Goal: Information Seeking & Learning: Learn about a topic

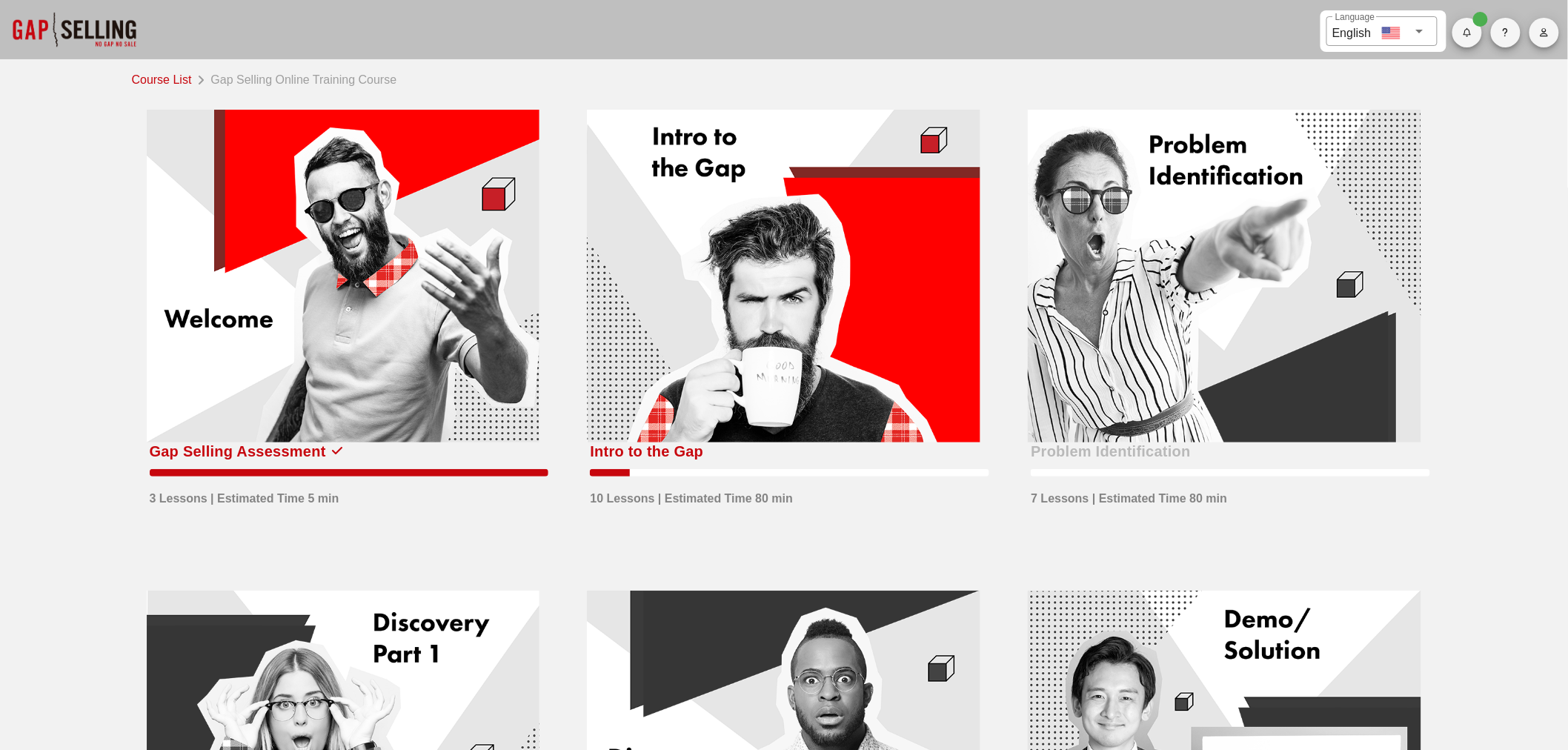
click at [753, 327] on div at bounding box center [783, 276] width 394 height 333
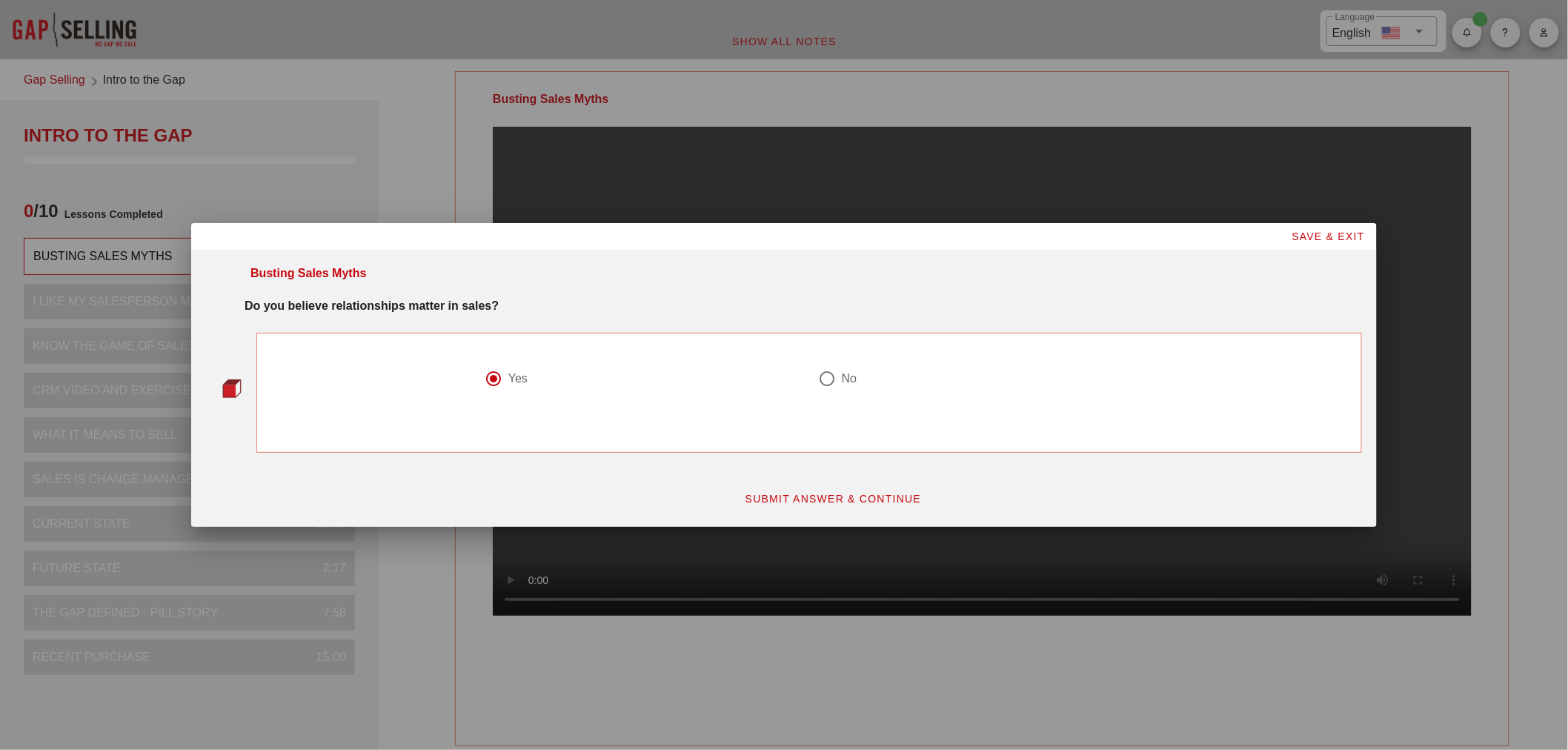
click at [808, 497] on span "SUBMIT ANSWER & CONTINUE" at bounding box center [833, 498] width 177 height 12
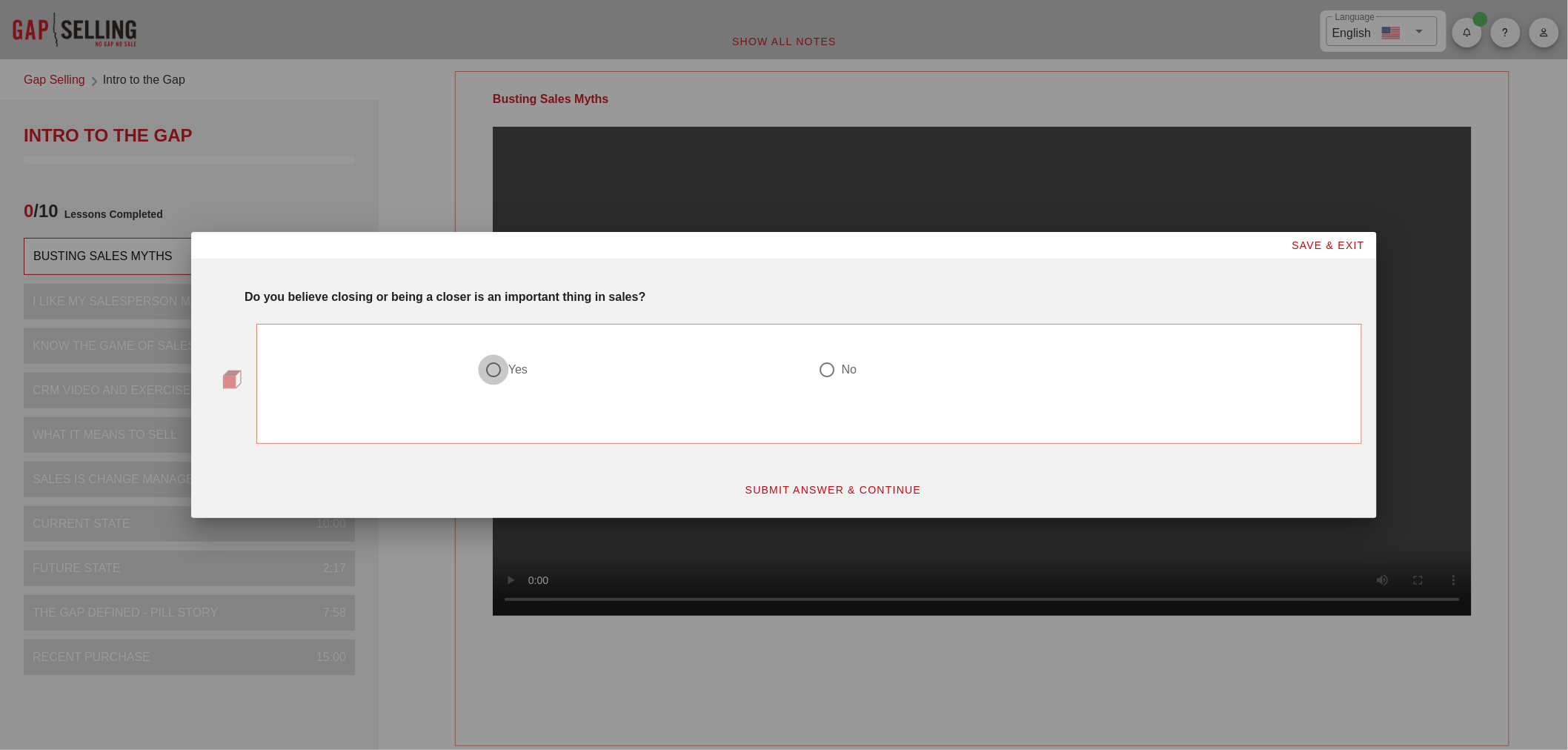
click at [498, 365] on div at bounding box center [493, 370] width 26 height 26
radio input "true"
click at [840, 483] on span "SUBMIT ANSWER & CONTINUE" at bounding box center [833, 489] width 177 height 12
click at [503, 367] on div at bounding box center [493, 370] width 26 height 26
radio input "true"
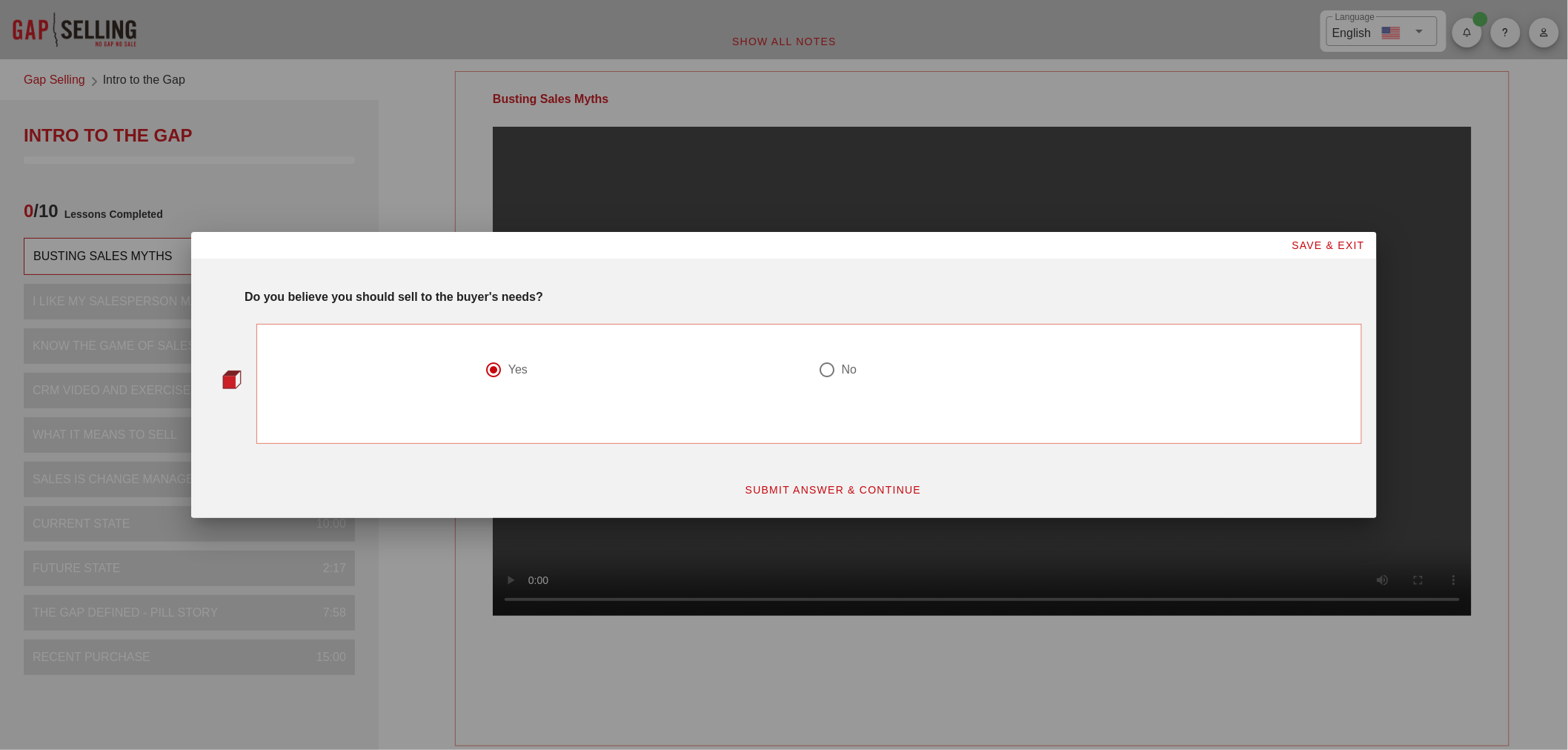
click at [849, 491] on span "SUBMIT ANSWER & CONTINUE" at bounding box center [833, 489] width 177 height 12
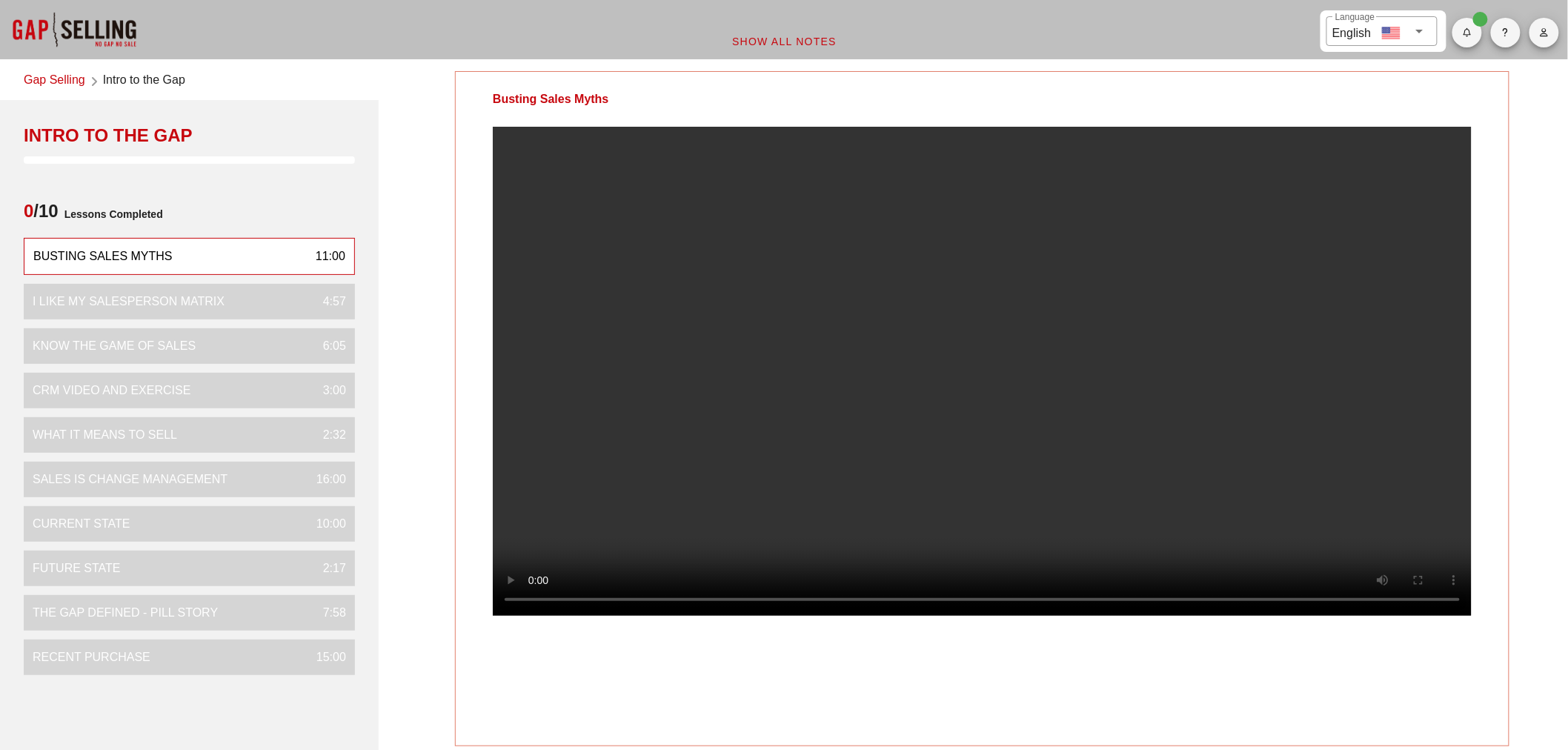
click at [772, 41] on span "Show All Notes" at bounding box center [783, 41] width 105 height 12
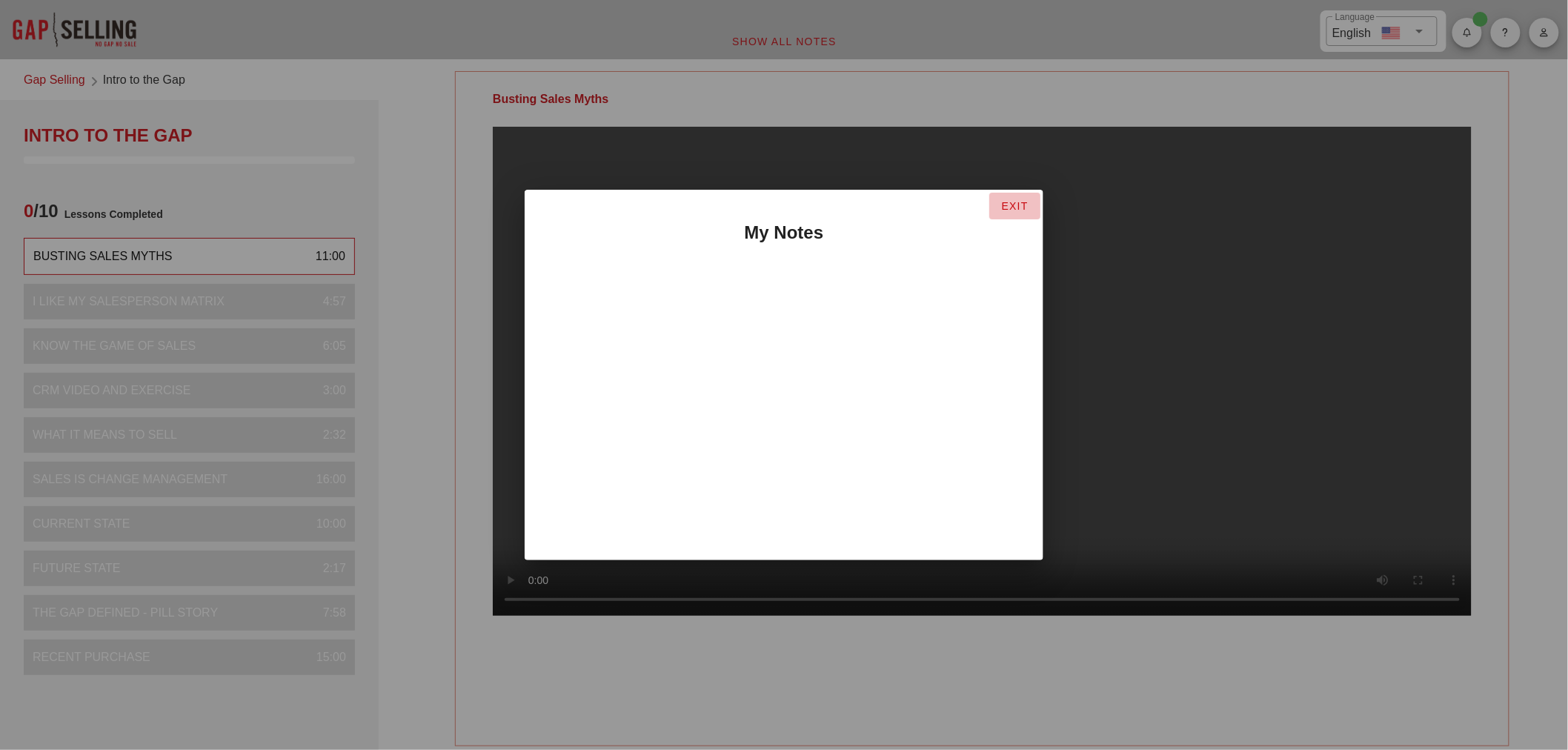
click at [1011, 200] on span "EXIT" at bounding box center [1014, 206] width 27 height 12
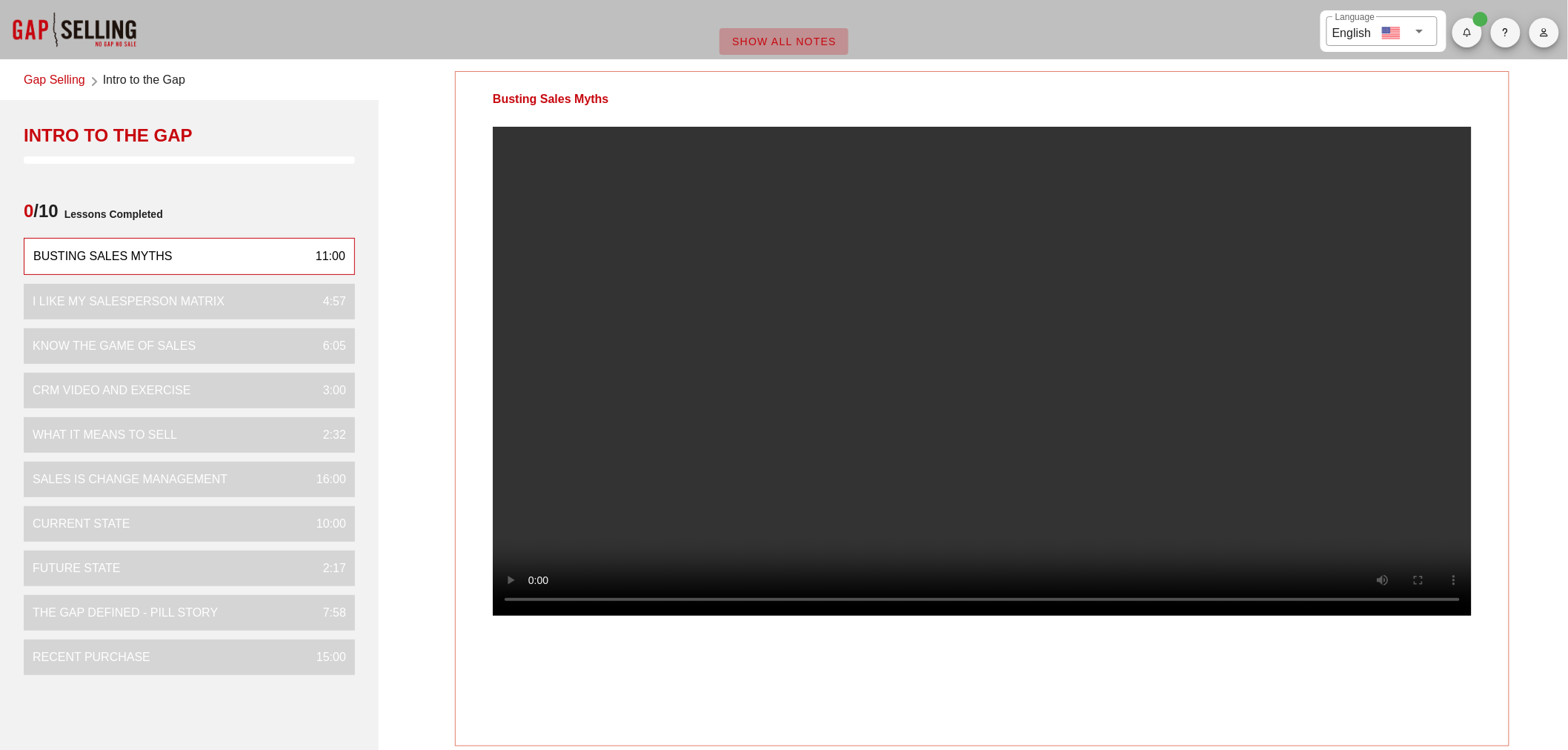
click at [781, 37] on span "Show All Notes" at bounding box center [783, 41] width 105 height 12
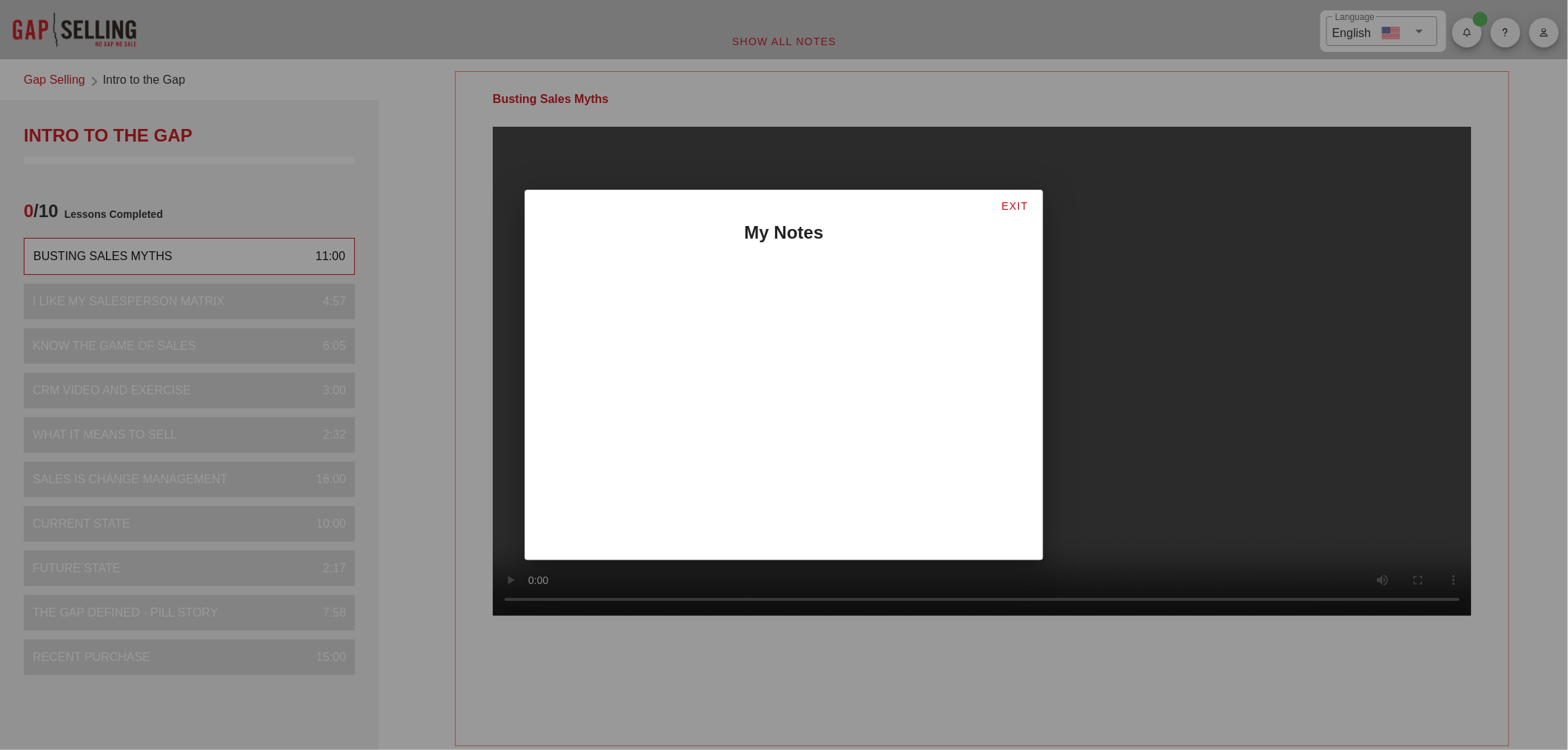
click at [633, 307] on div at bounding box center [783, 305] width 513 height 29
click at [765, 223] on h2 "My Notes" at bounding box center [783, 232] width 513 height 26
click at [736, 276] on div at bounding box center [783, 275] width 513 height 29
click at [763, 225] on h2 "My Notes" at bounding box center [783, 232] width 513 height 26
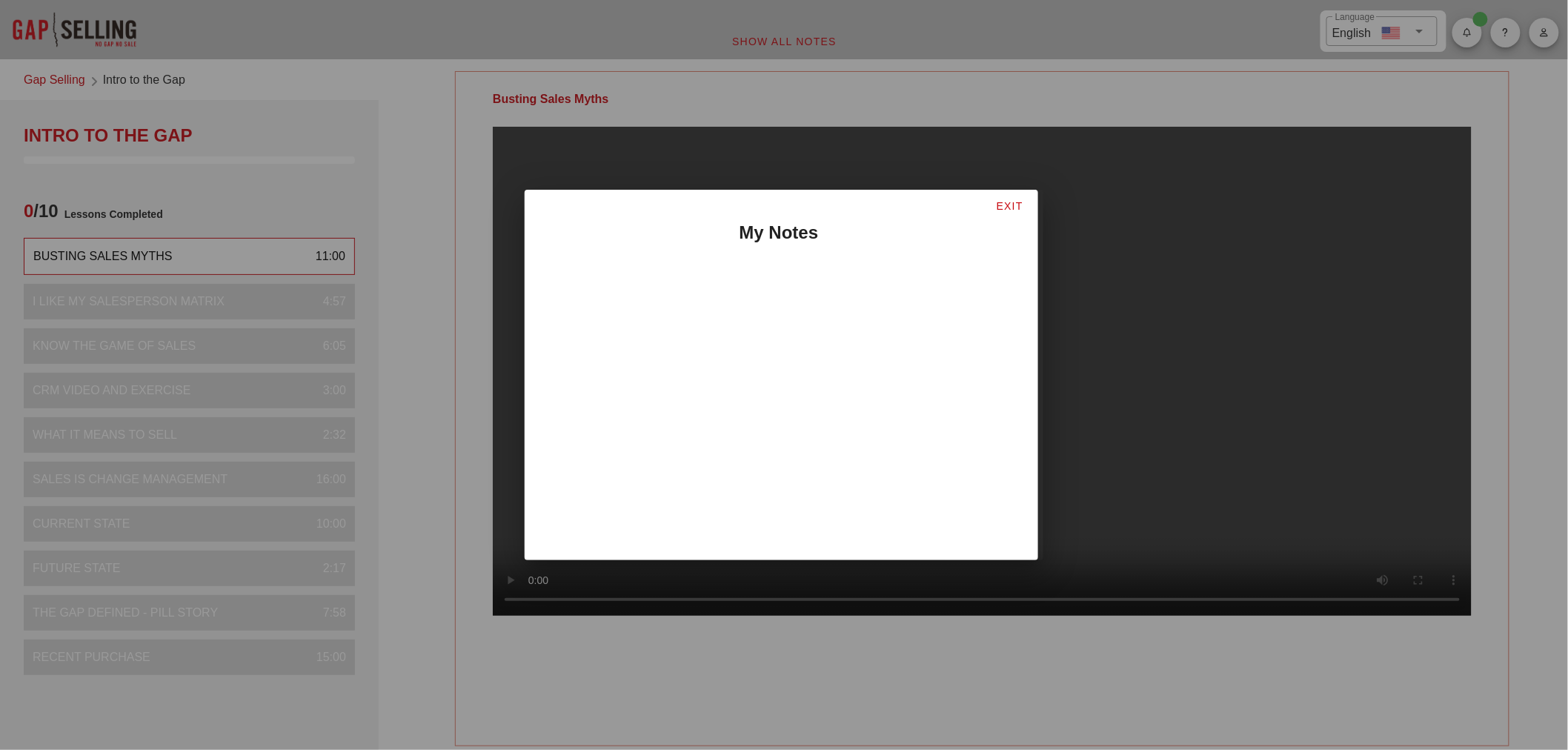
click at [1005, 200] on span "EXIT" at bounding box center [1010, 206] width 27 height 12
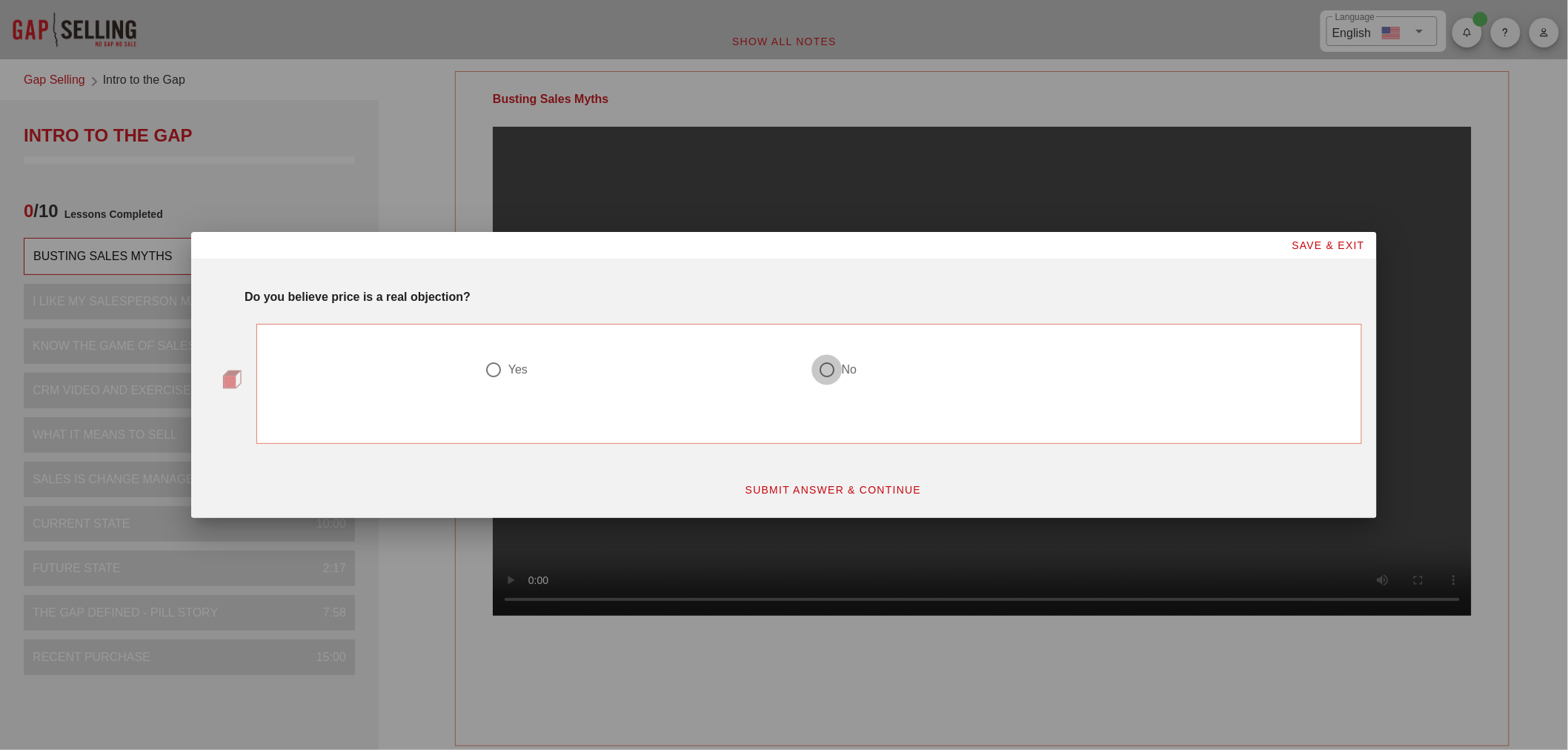
click at [824, 369] on div at bounding box center [827, 370] width 26 height 26
radio input "true"
click at [827, 484] on span "SUBMIT ANSWER & CONTINUE" at bounding box center [833, 489] width 177 height 12
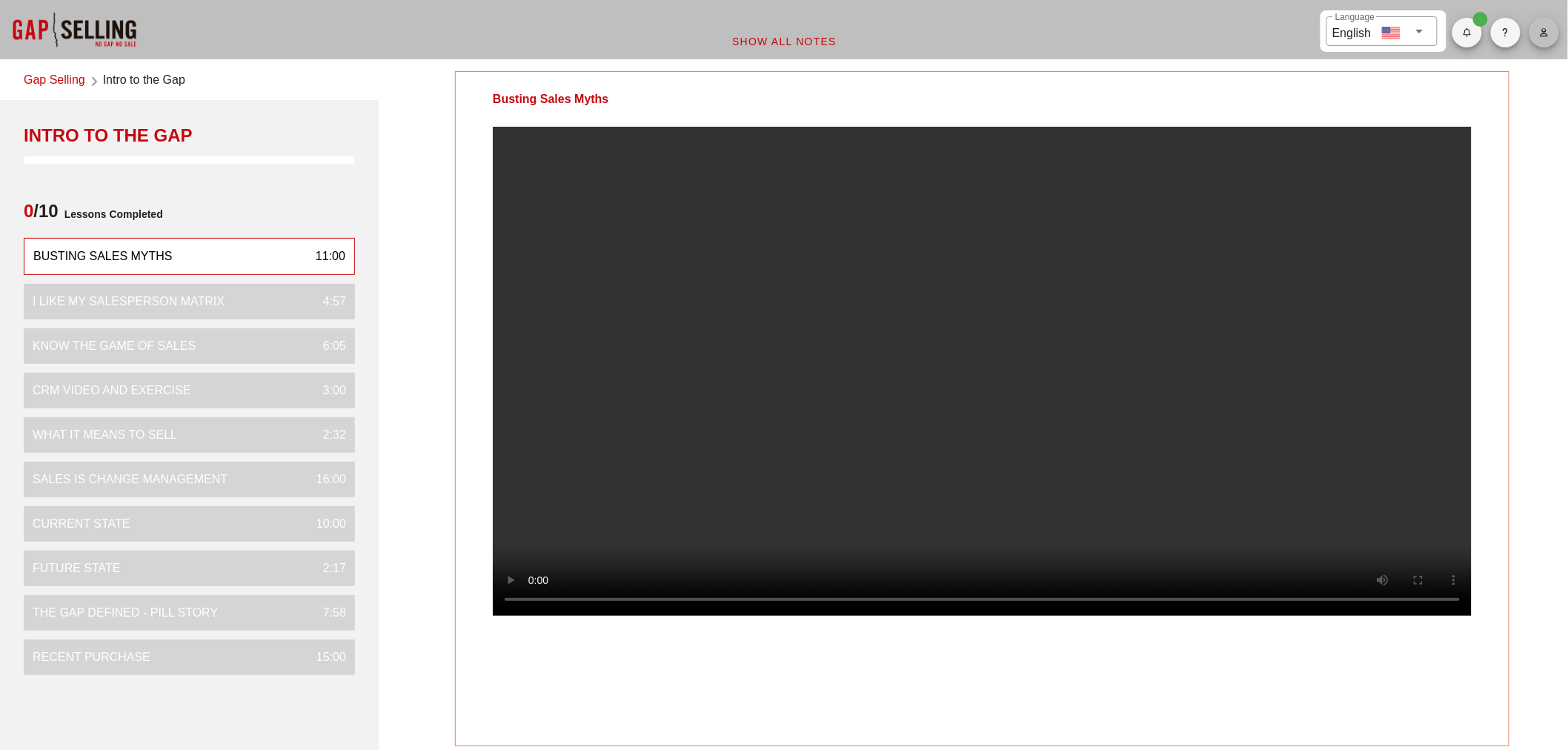
click at [1544, 34] on icon "button" at bounding box center [1543, 33] width 10 height 9
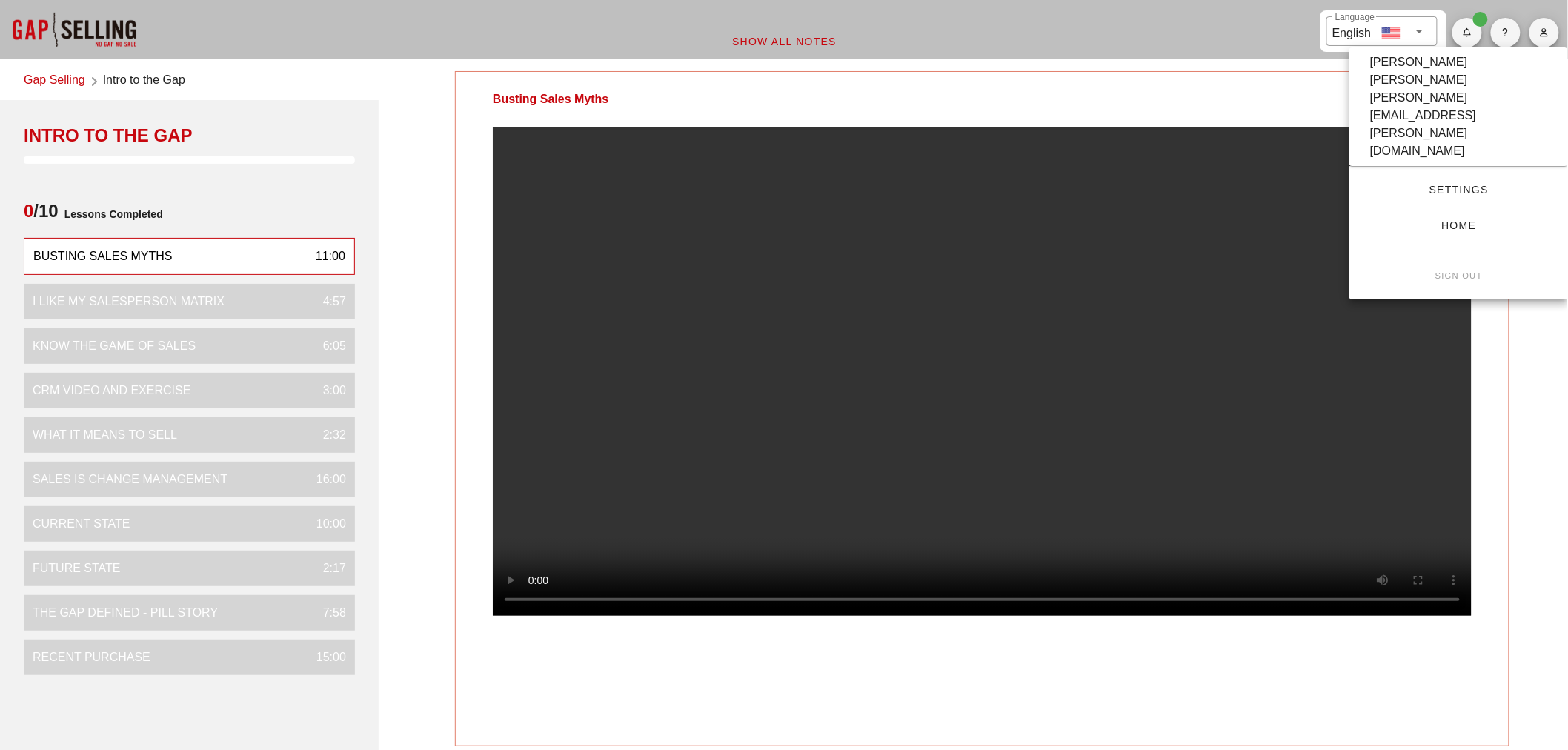
click at [1544, 34] on icon "button" at bounding box center [1543, 33] width 10 height 9
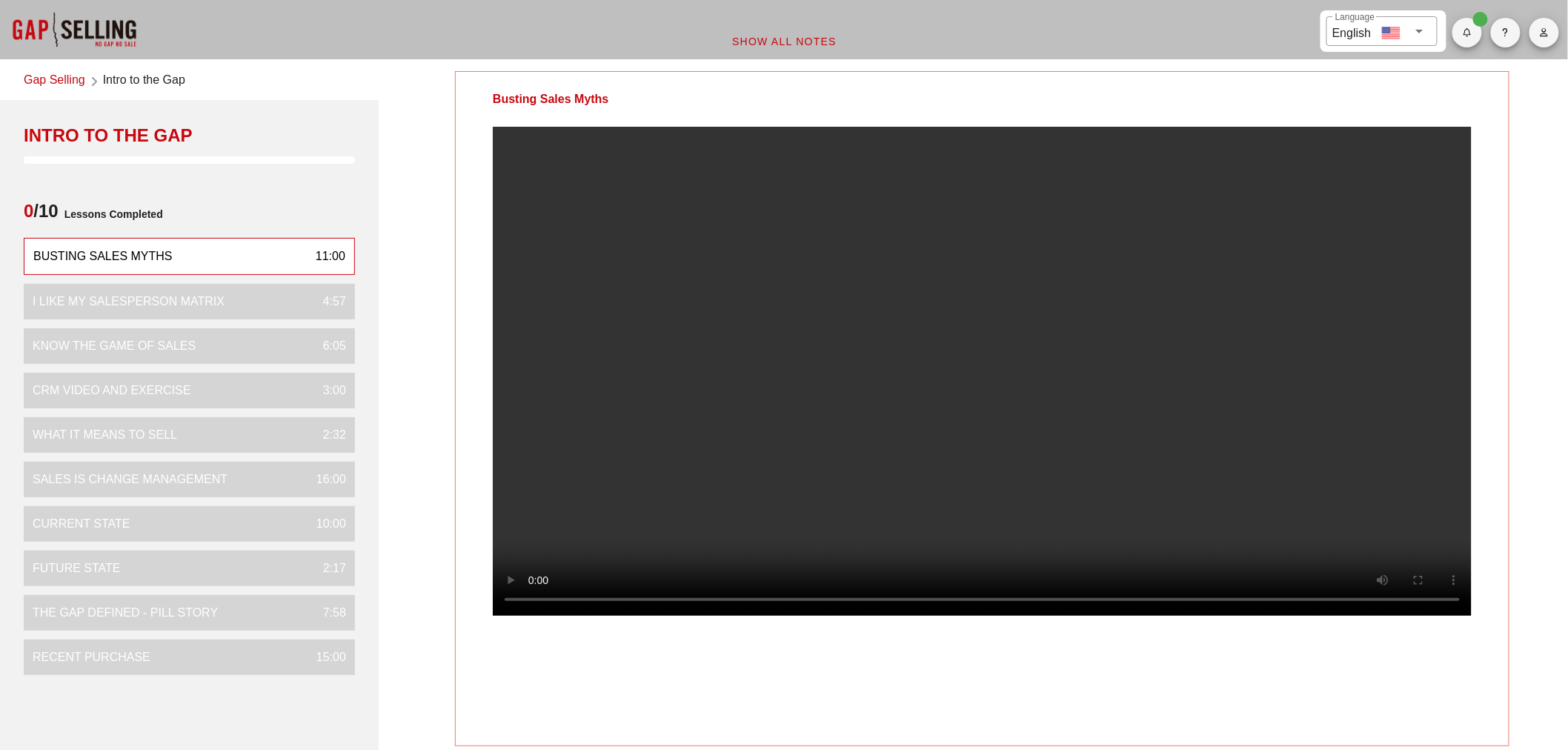
click at [787, 41] on span "Show All Notes" at bounding box center [783, 41] width 105 height 12
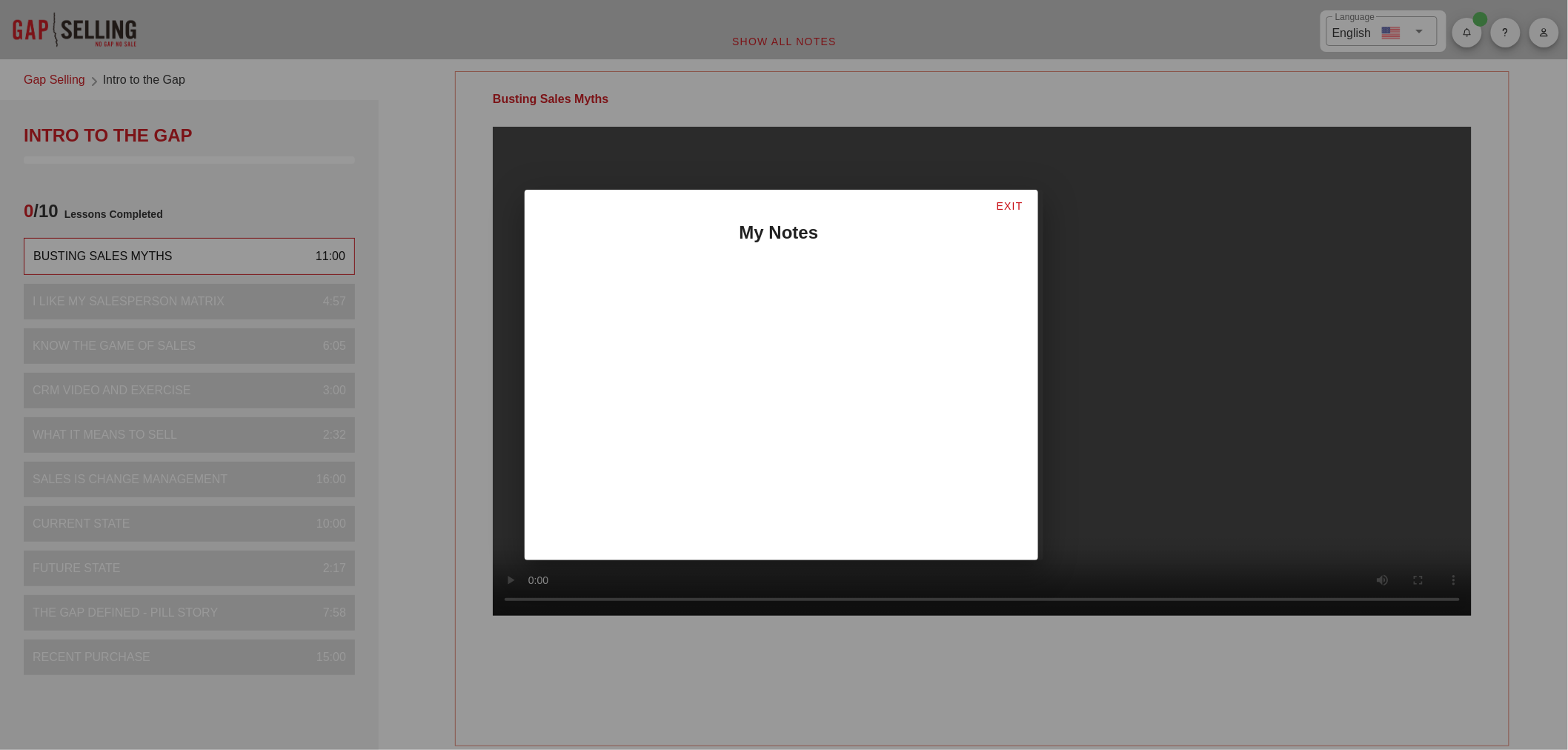
click at [773, 227] on h2 "My Notes" at bounding box center [779, 232] width 513 height 26
click at [766, 236] on h2 "My Notes" at bounding box center [783, 232] width 513 height 26
click at [757, 290] on div at bounding box center [783, 305] width 513 height 29
click at [1016, 201] on span "EXIT" at bounding box center [1014, 206] width 27 height 12
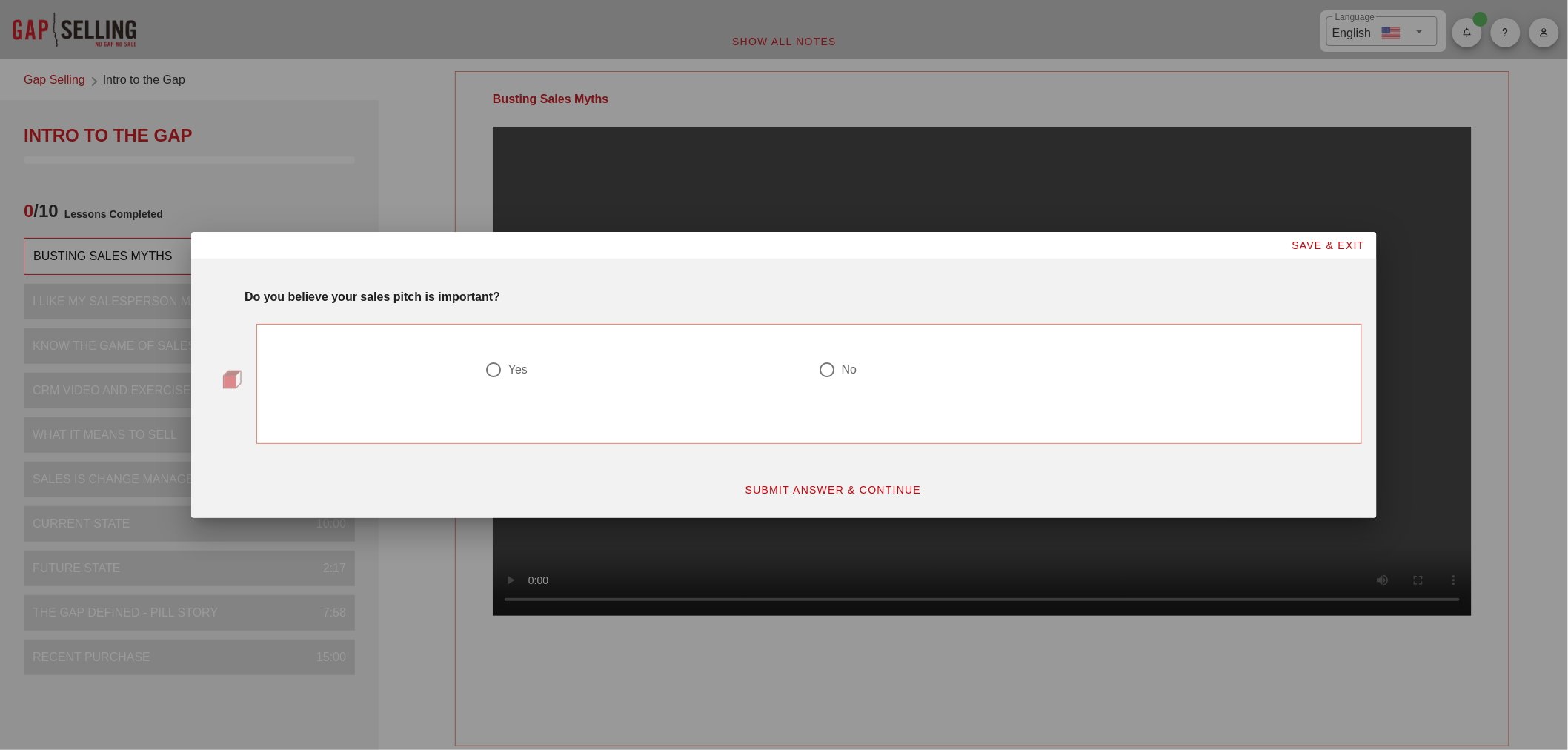
click at [824, 370] on div at bounding box center [827, 370] width 26 height 26
radio input "true"
click at [833, 484] on span "SUBMIT ANSWER & CONTINUE" at bounding box center [833, 489] width 177 height 12
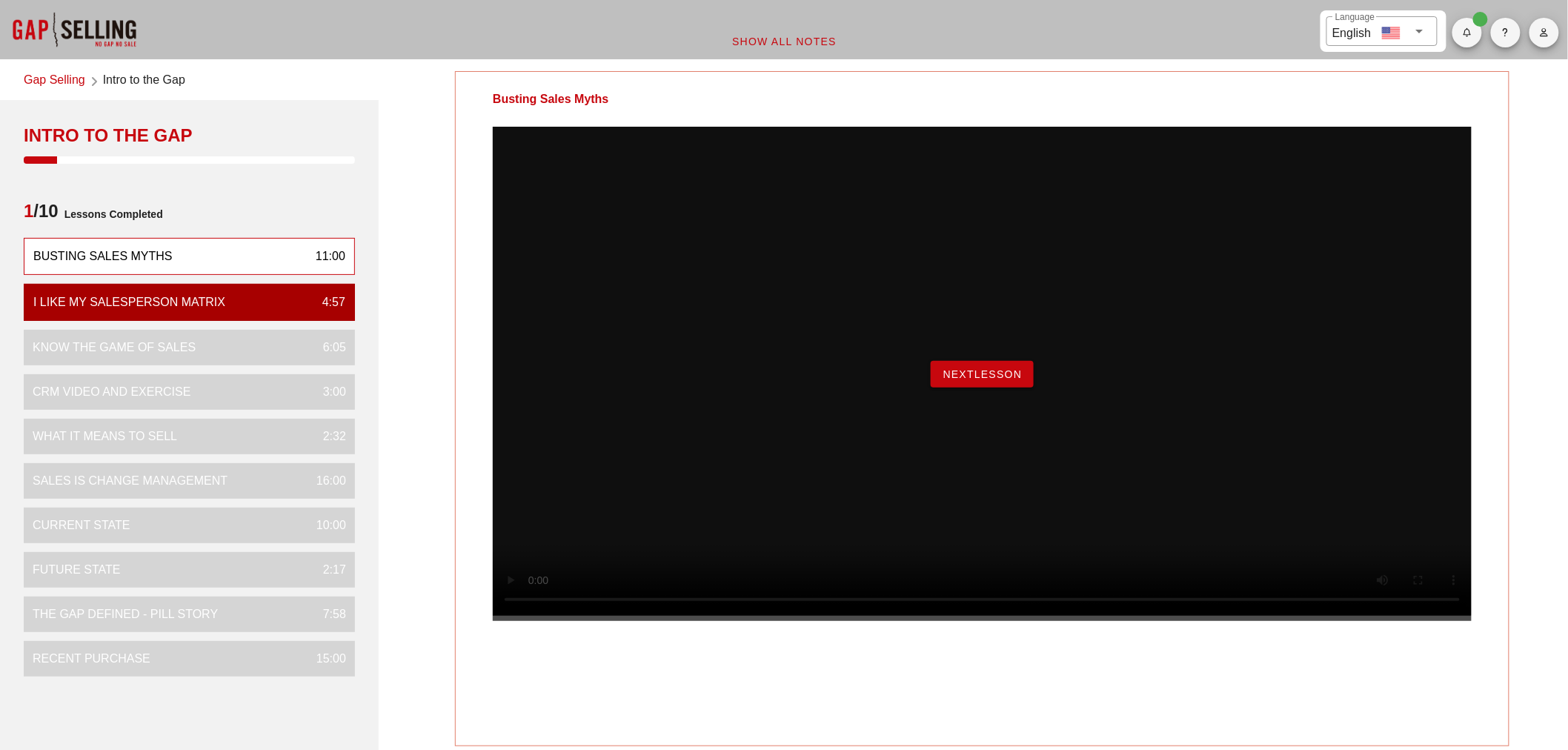
click at [971, 380] on span "NextLesson" at bounding box center [982, 374] width 80 height 12
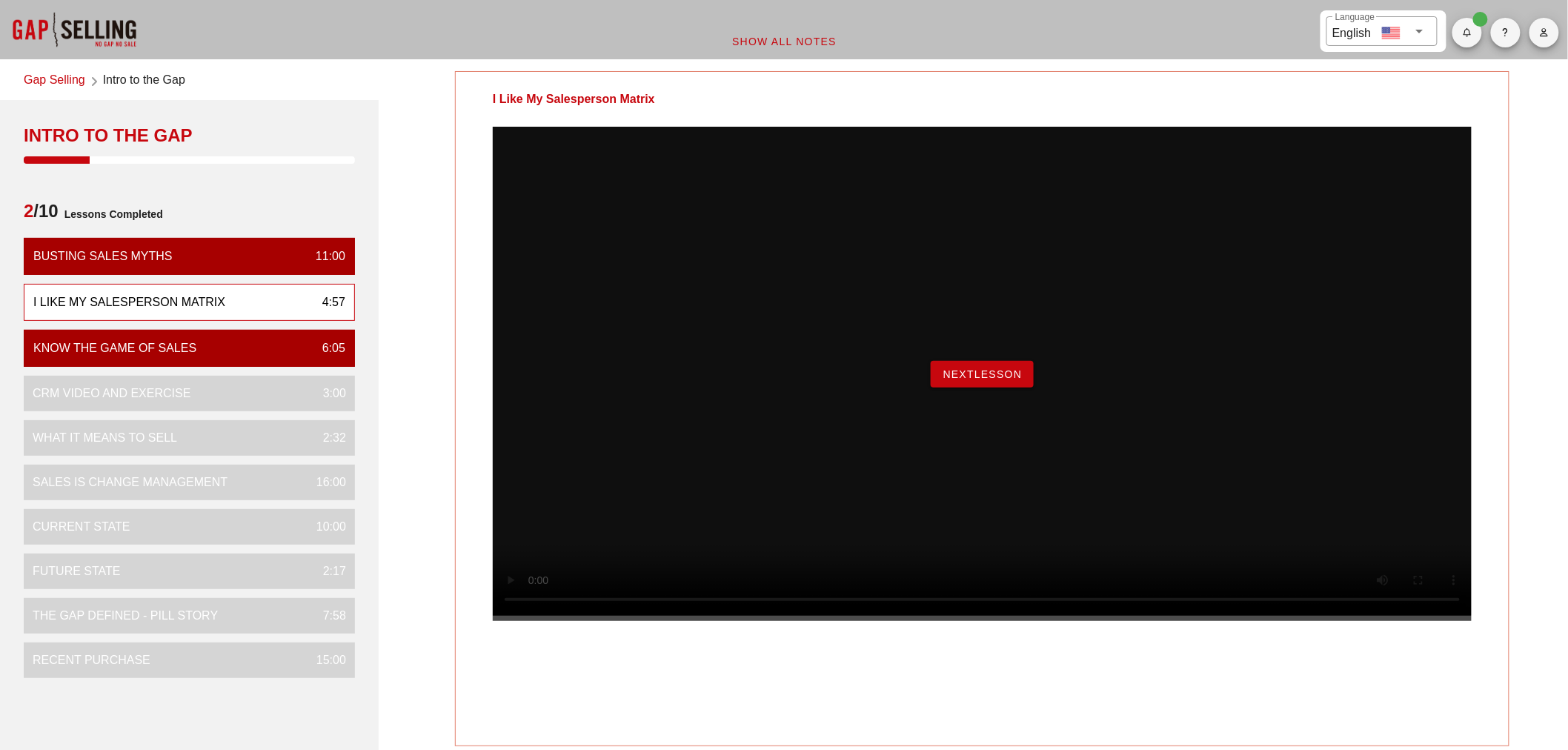
click at [988, 380] on span "NextLesson" at bounding box center [982, 374] width 80 height 12
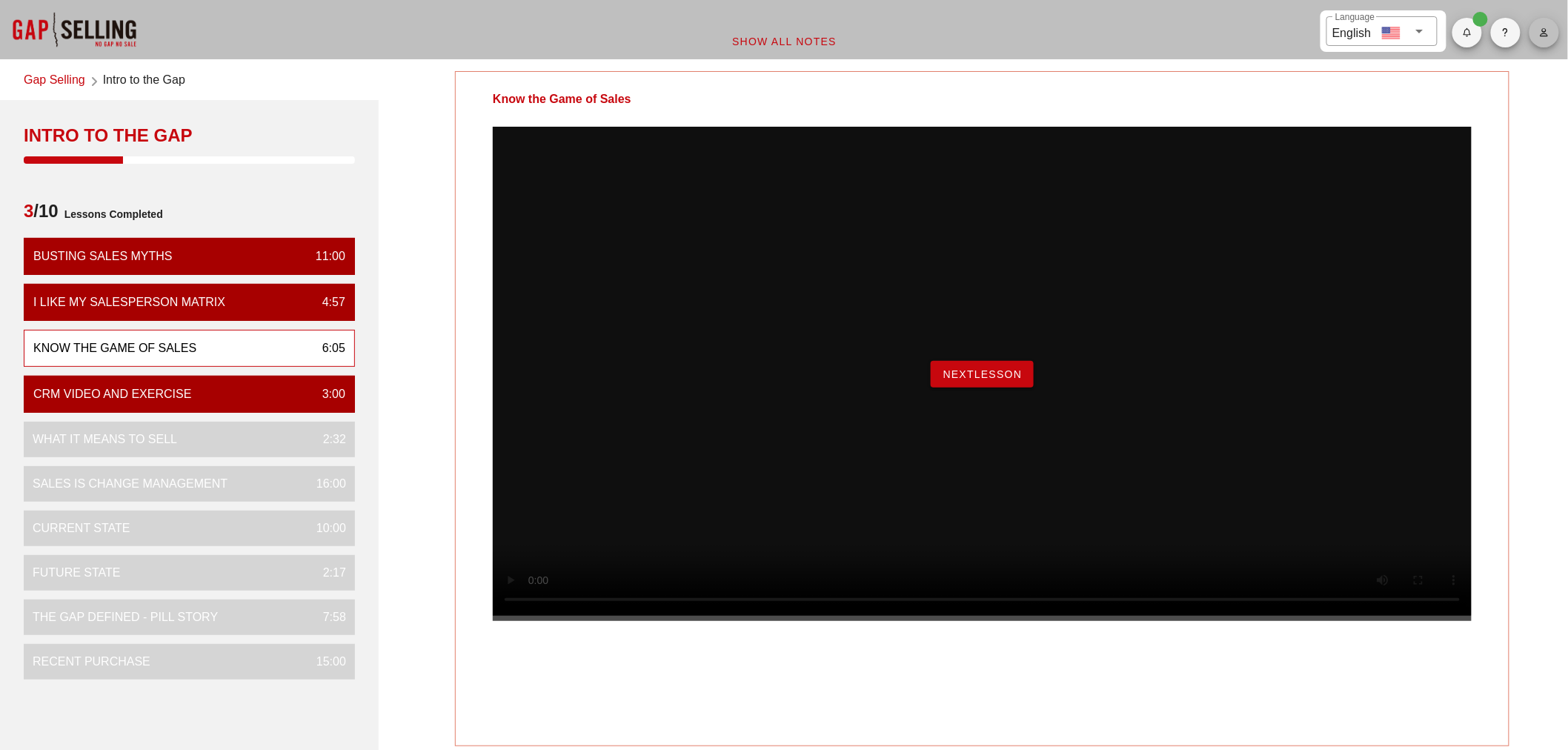
click at [1543, 36] on icon "button" at bounding box center [1543, 33] width 10 height 9
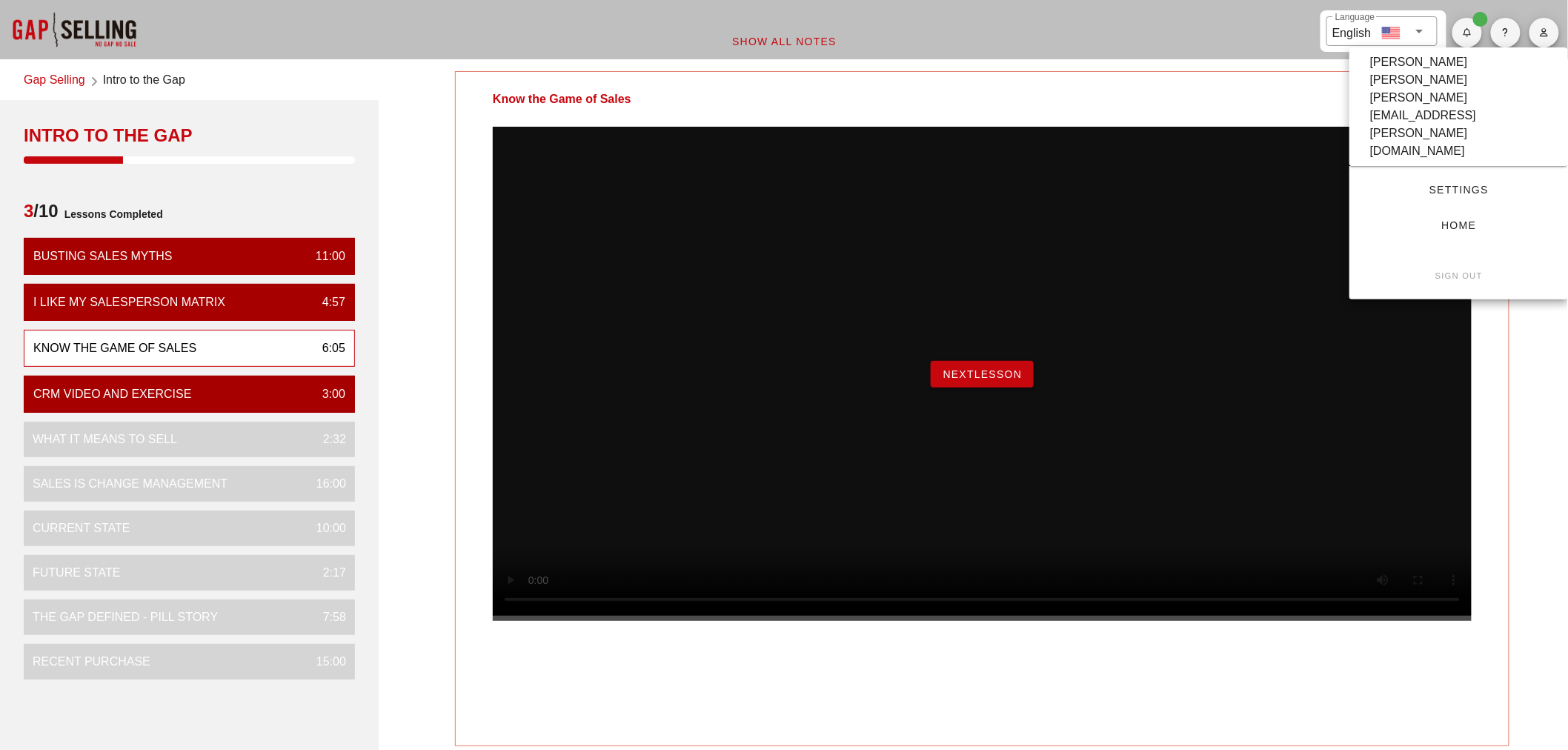
click at [1454, 184] on span "Settings" at bounding box center [1457, 189] width 171 height 12
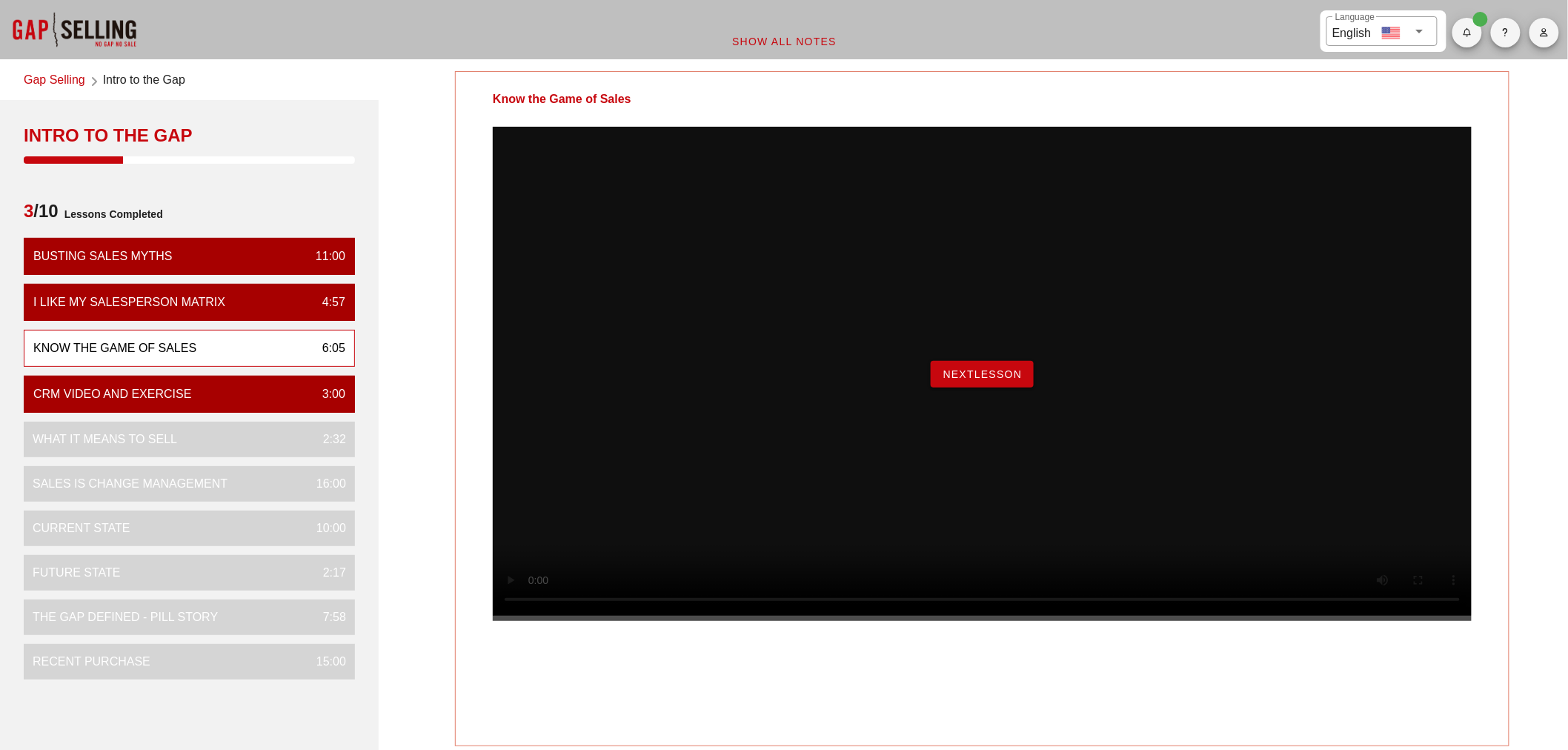
click at [972, 380] on span "NextLesson" at bounding box center [982, 374] width 80 height 12
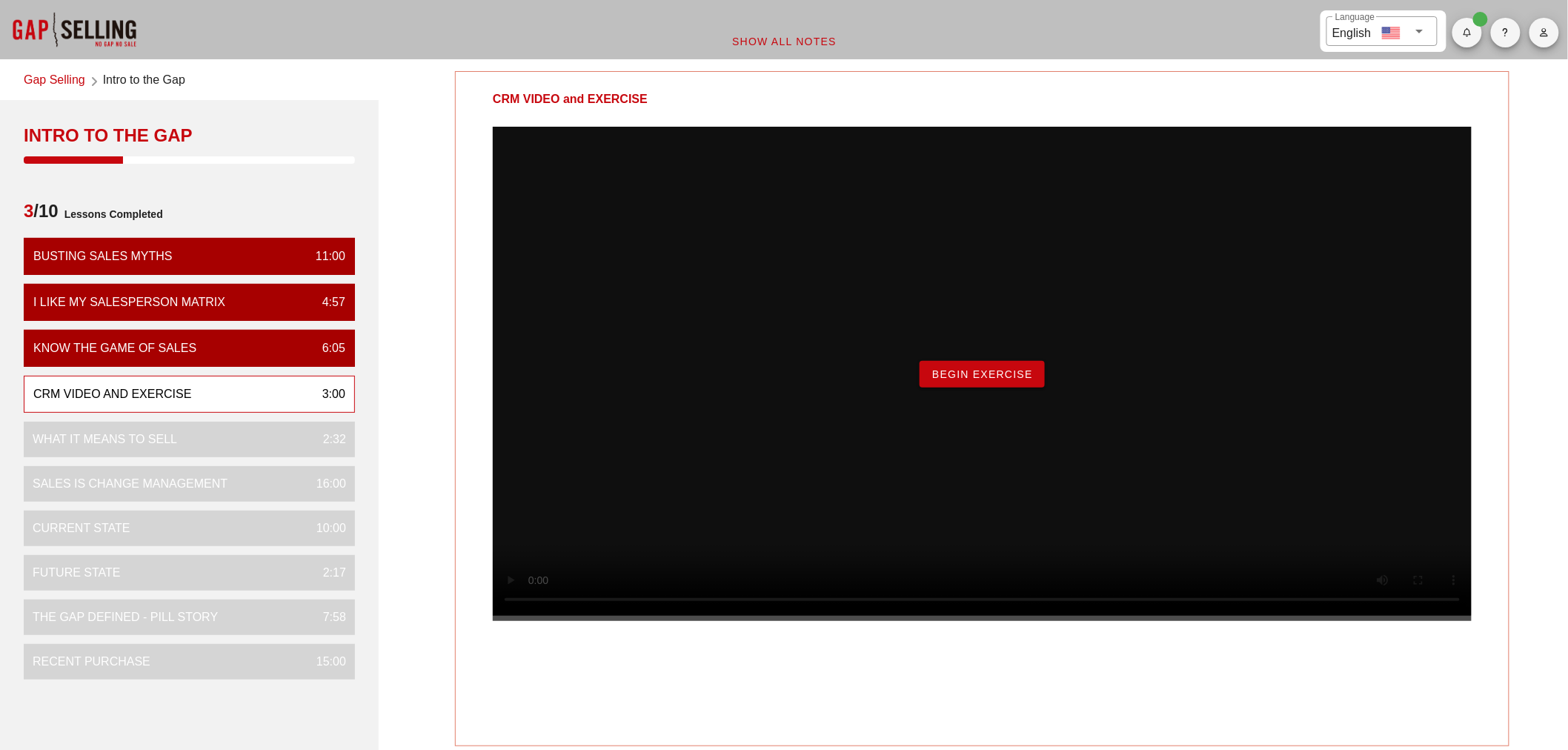
click at [973, 387] on button "Begin Exercise" at bounding box center [981, 374] width 125 height 26
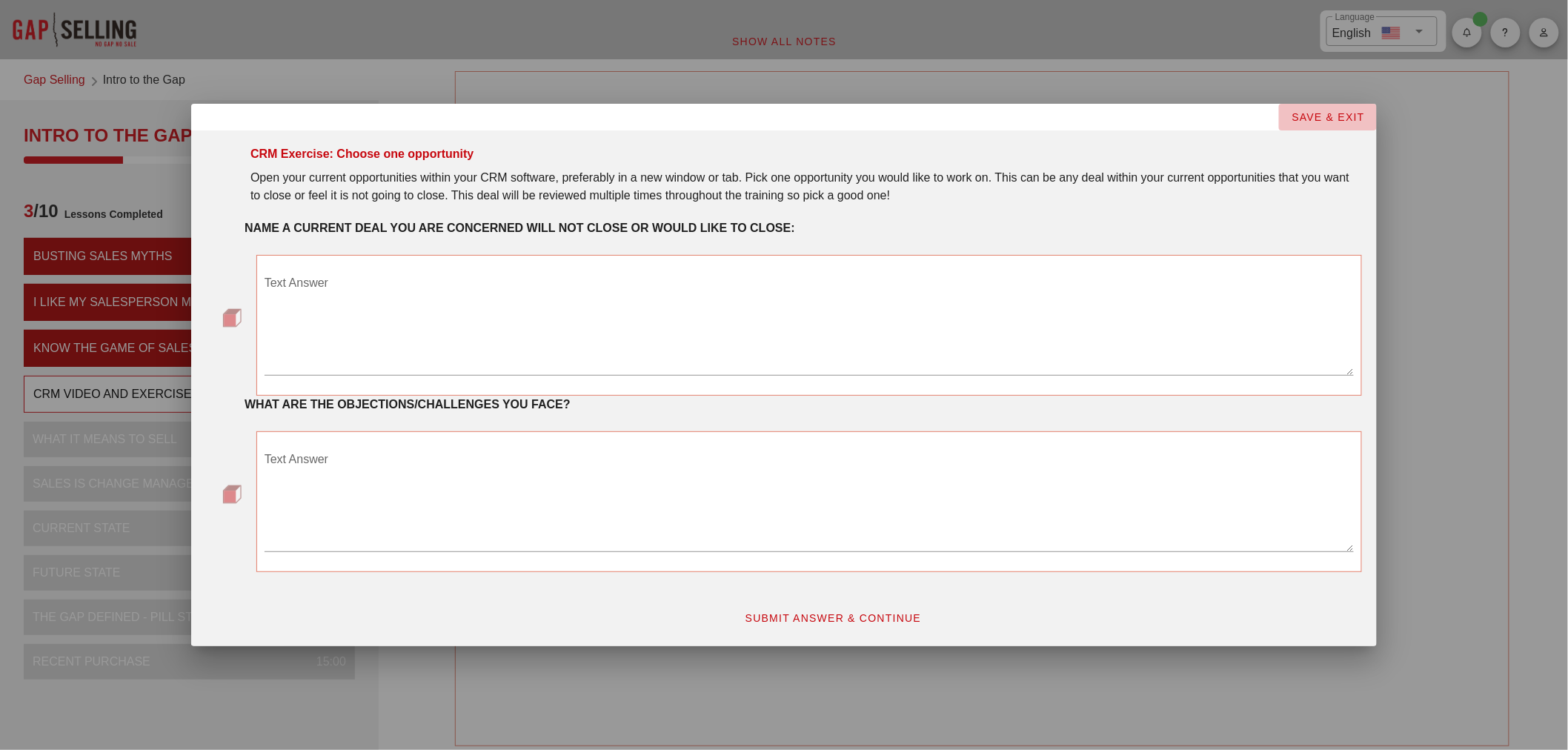
click at [1359, 114] on span "SAVE & EXIT" at bounding box center [1327, 117] width 74 height 12
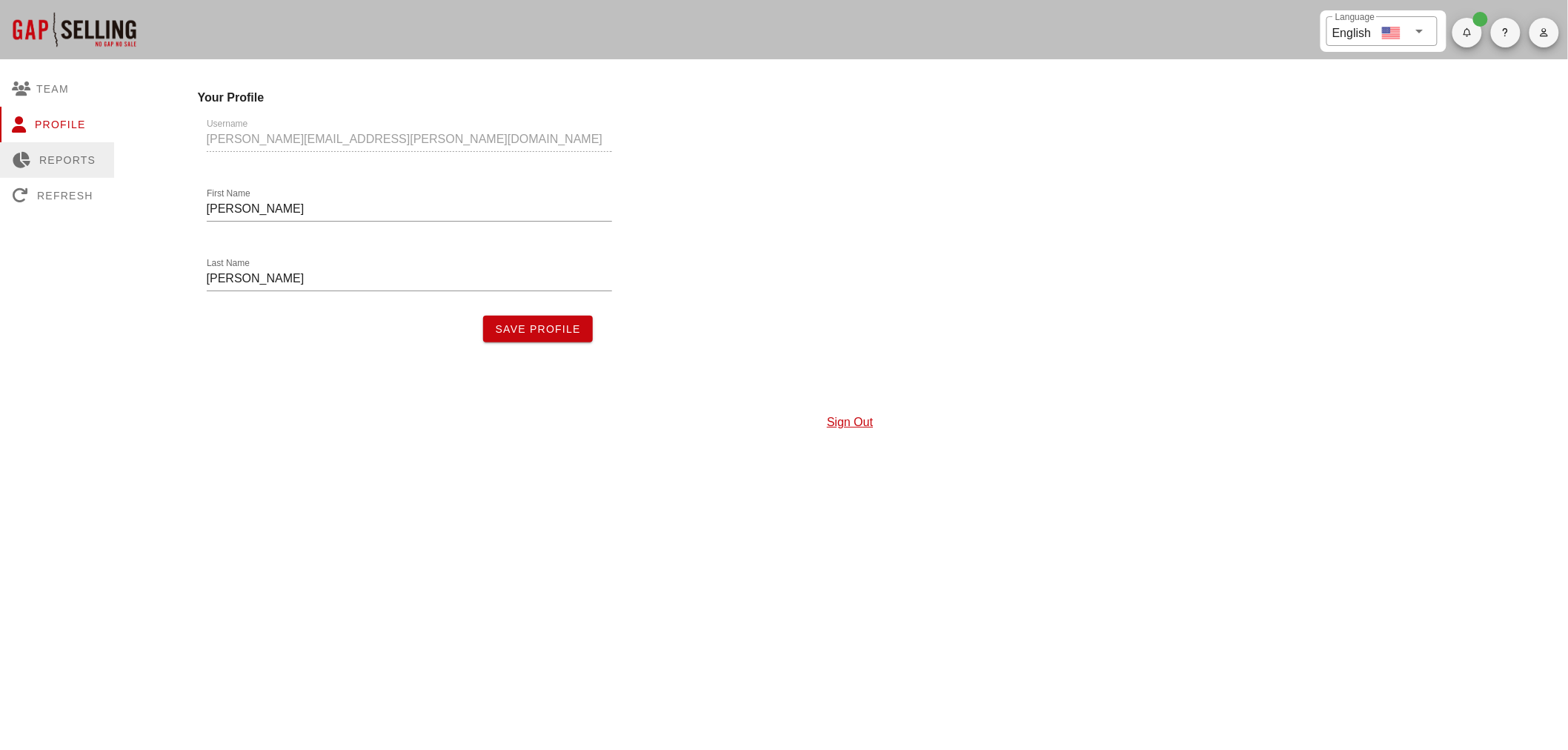
click at [72, 154] on div "Reports" at bounding box center [57, 160] width 114 height 36
click at [49, 159] on div "Reports" at bounding box center [57, 160] width 114 height 36
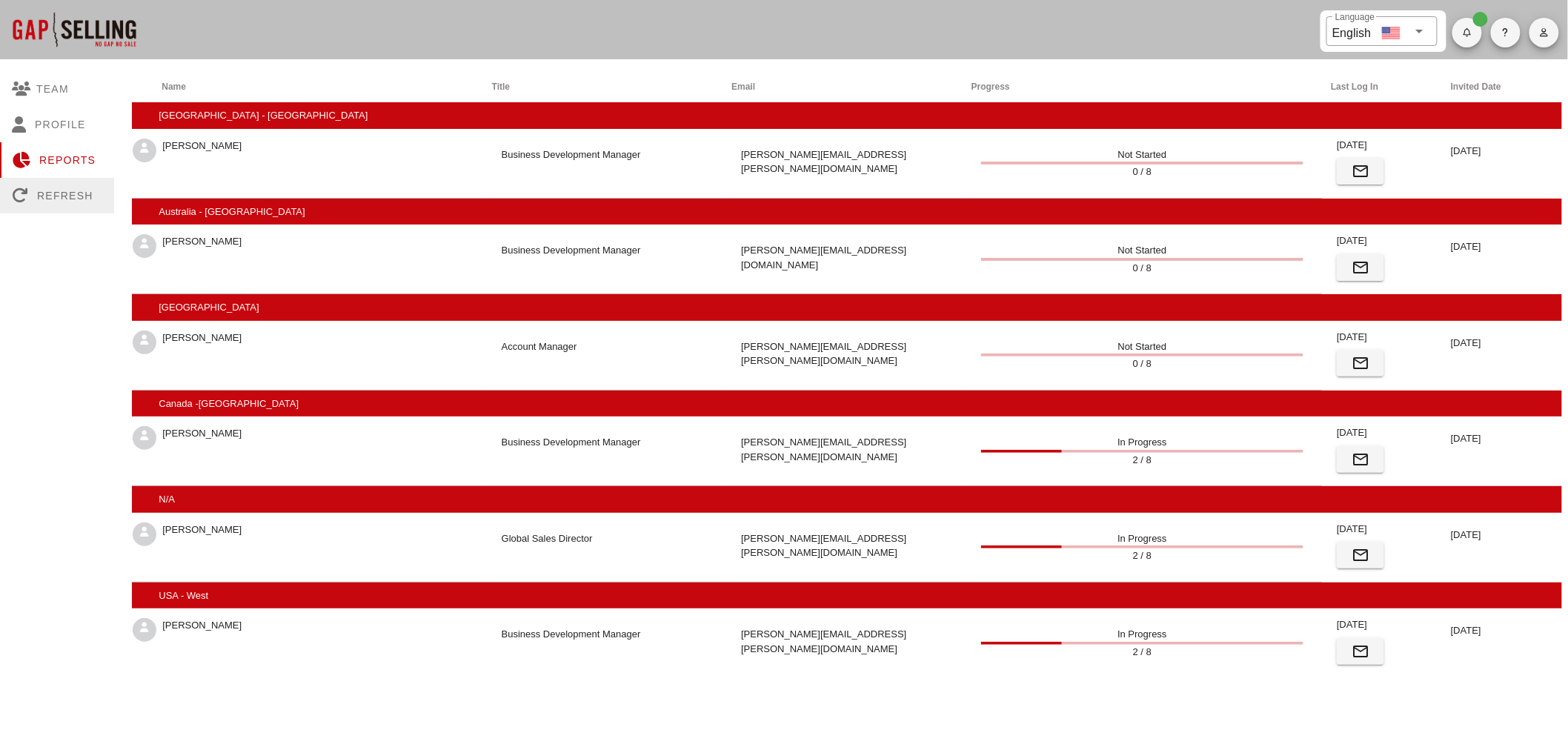
click at [56, 190] on div "Refresh" at bounding box center [57, 195] width 114 height 36
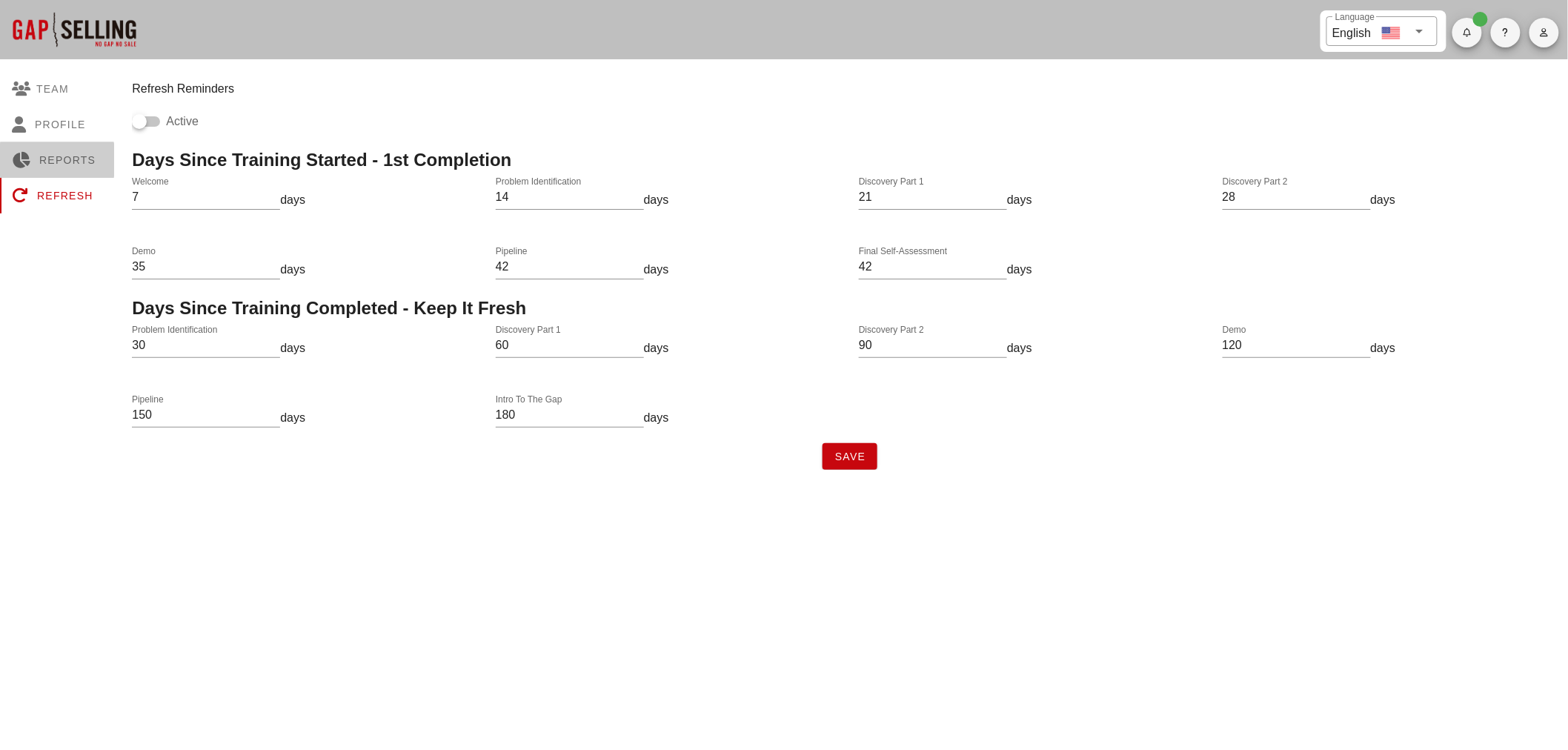
click at [52, 157] on div "Reports" at bounding box center [57, 160] width 114 height 36
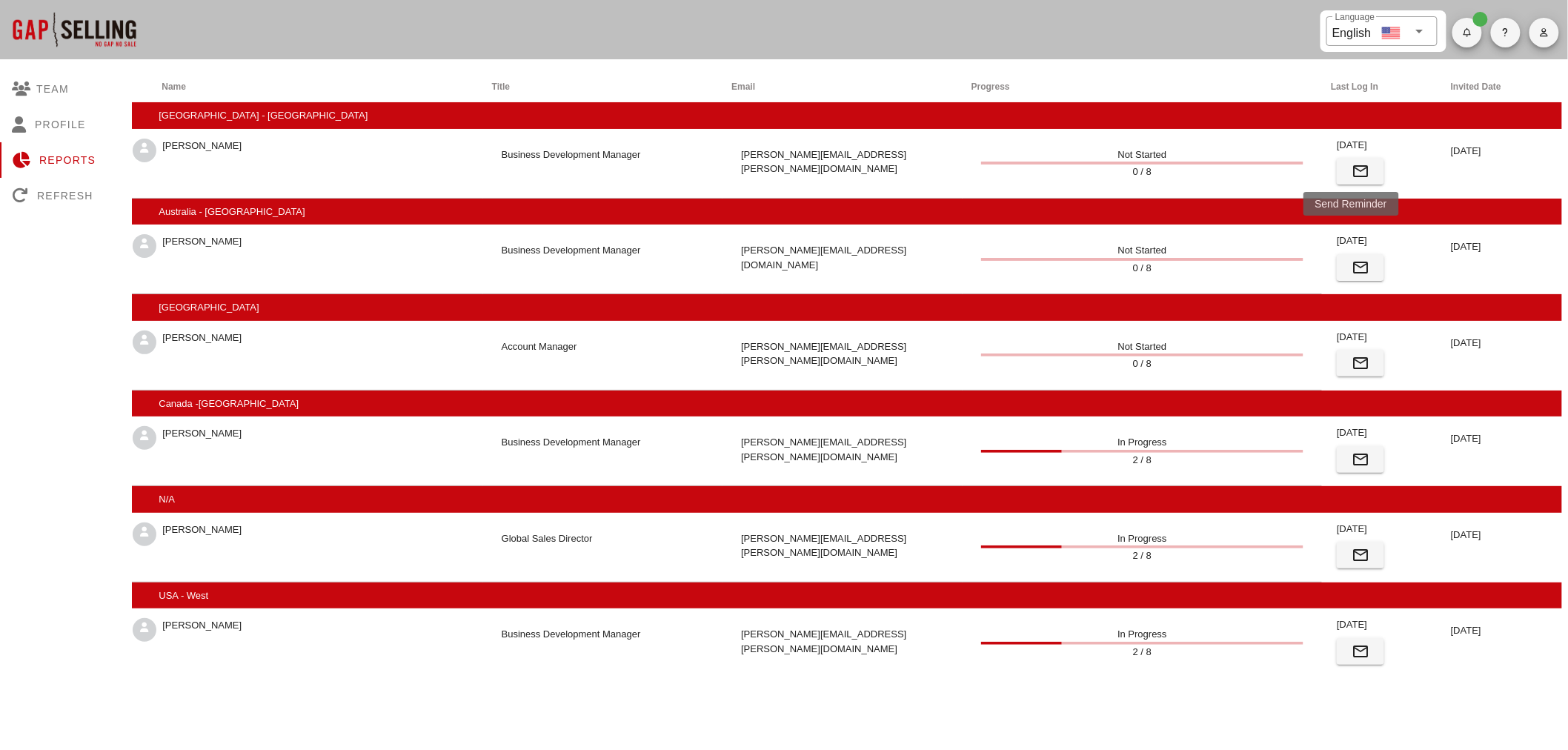
click at [1351, 168] on icon "button" at bounding box center [1360, 171] width 17 height 17
click at [1354, 265] on icon "button" at bounding box center [1360, 267] width 17 height 17
click at [1477, 28] on span "button" at bounding box center [1467, 33] width 29 height 9
click at [33, 81] on icon at bounding box center [24, 89] width 25 height 15
